Goal: Find specific page/section: Find specific page/section

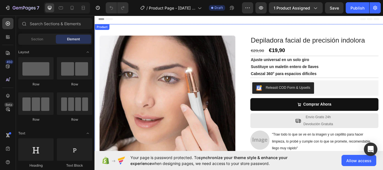
click at [382, 139] on div "Product Images Row Depiladora facial de precisión indolora Product Title €29,90…" at bounding box center [262, 127] width 336 height 203
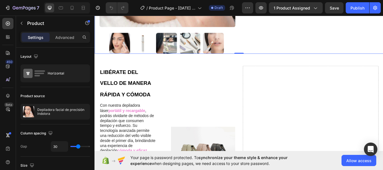
scroll to position [157, 0]
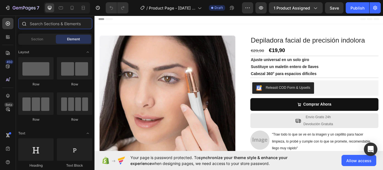
click at [35, 24] on input "text" at bounding box center [55, 23] width 74 height 11
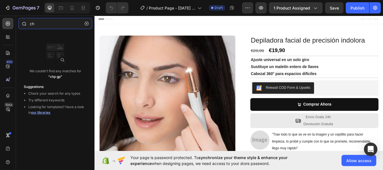
type input "c"
